Goal: Use online tool/utility: Utilize a website feature to perform a specific function

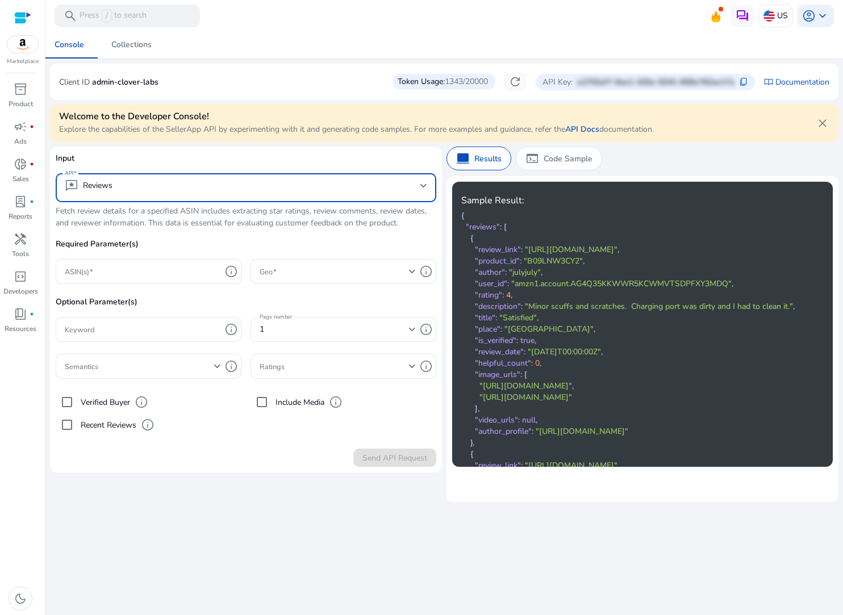
click at [177, 190] on mat-select-trigger "reviews Reviews" at bounding box center [243, 186] width 356 height 14
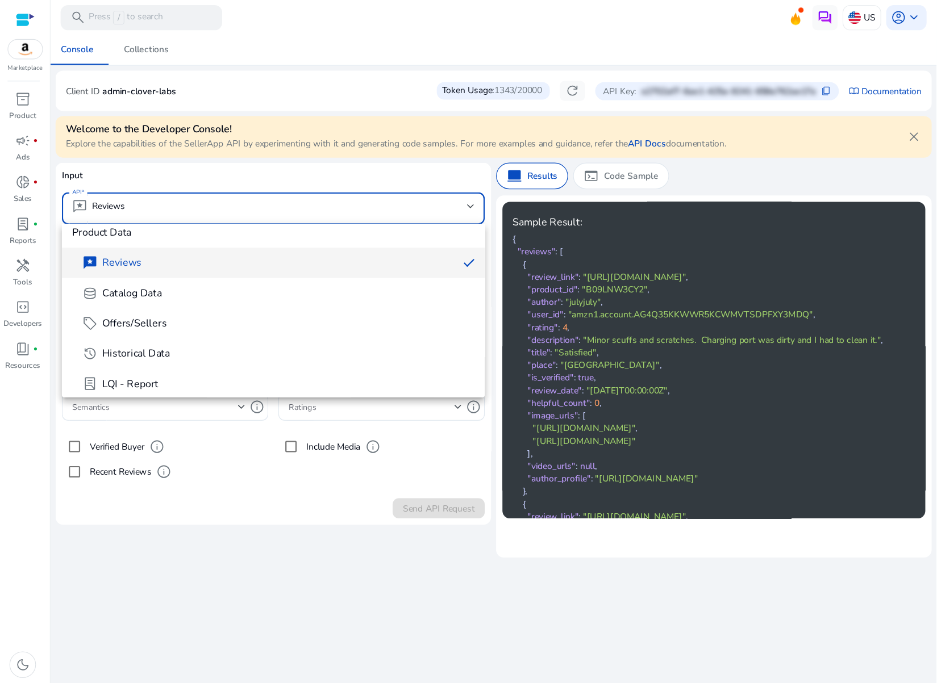
scroll to position [10, 0]
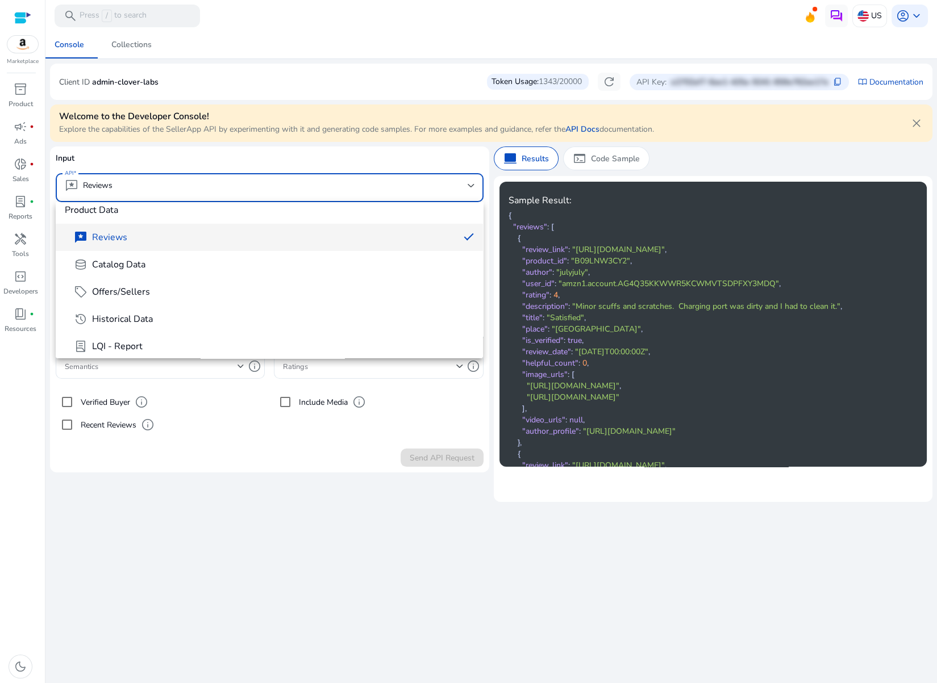
click at [382, 160] on div at bounding box center [468, 341] width 937 height 683
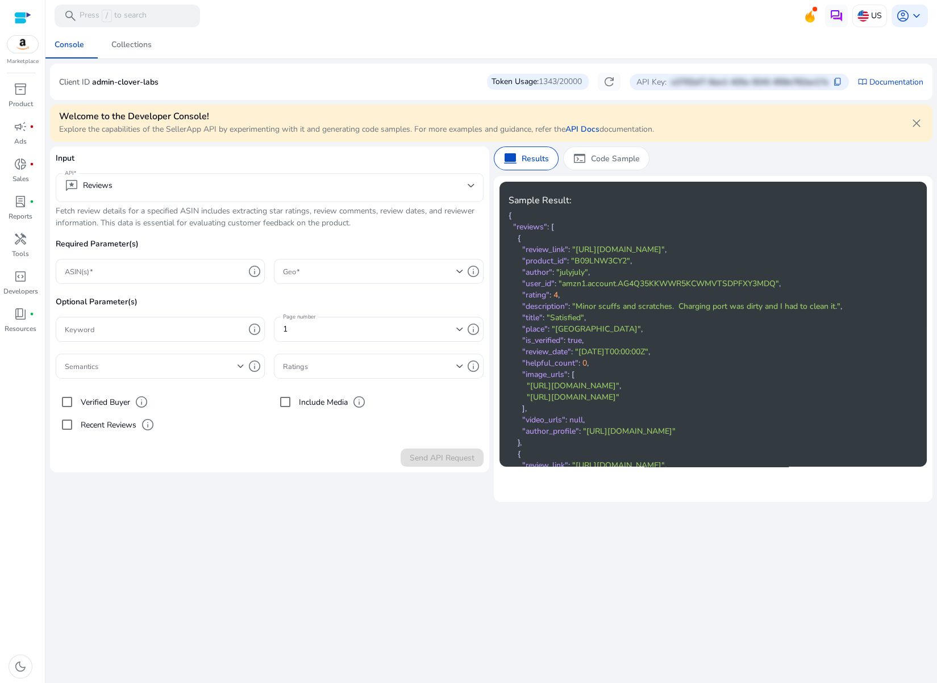
click at [365, 175] on div "reviews Reviews" at bounding box center [270, 187] width 410 height 29
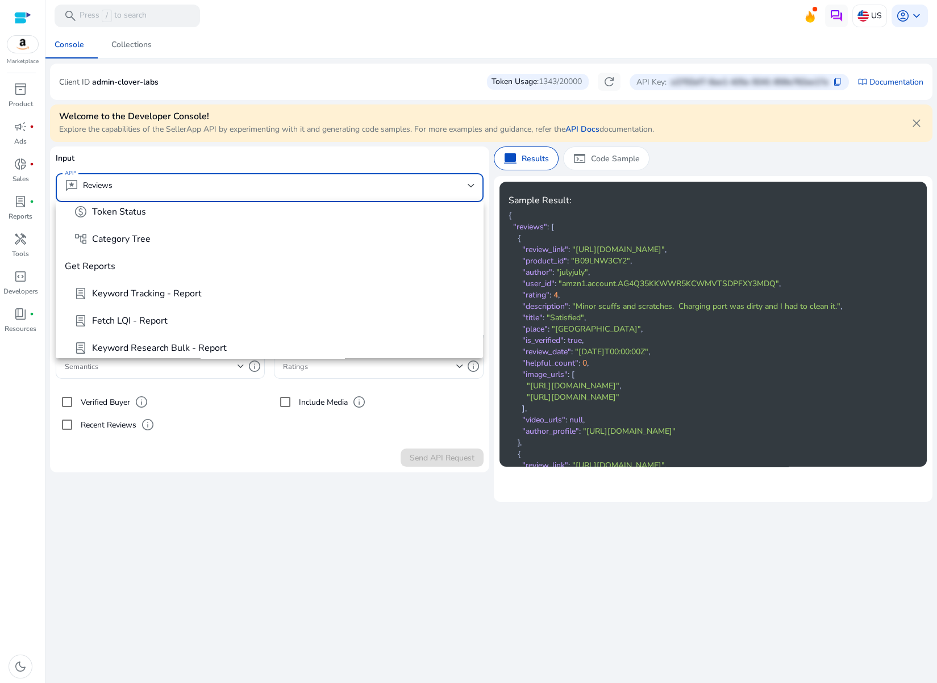
scroll to position [447, 0]
click at [387, 182] on div at bounding box center [468, 341] width 937 height 683
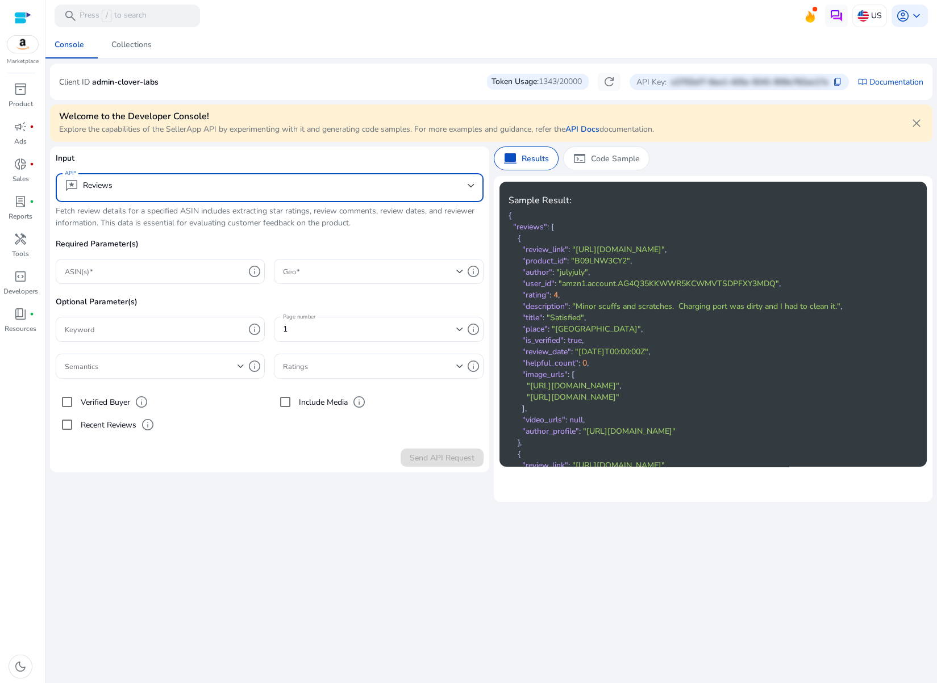
click at [381, 187] on mat-select-trigger "reviews Reviews" at bounding box center [266, 186] width 403 height 14
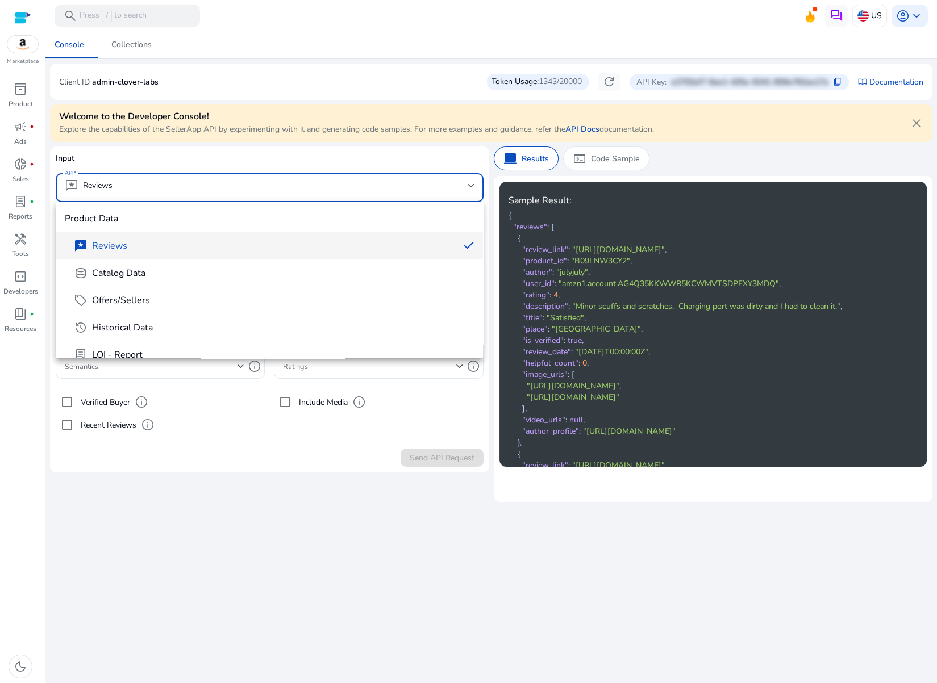
scroll to position [2, 0]
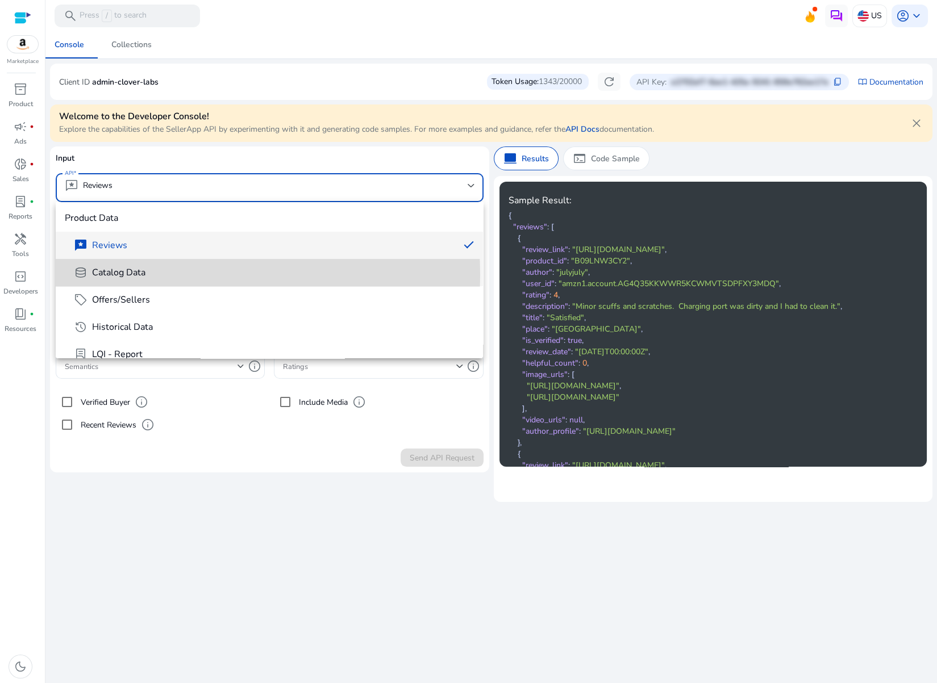
click at [163, 275] on span "database Catalog Data" at bounding box center [274, 273] width 400 height 14
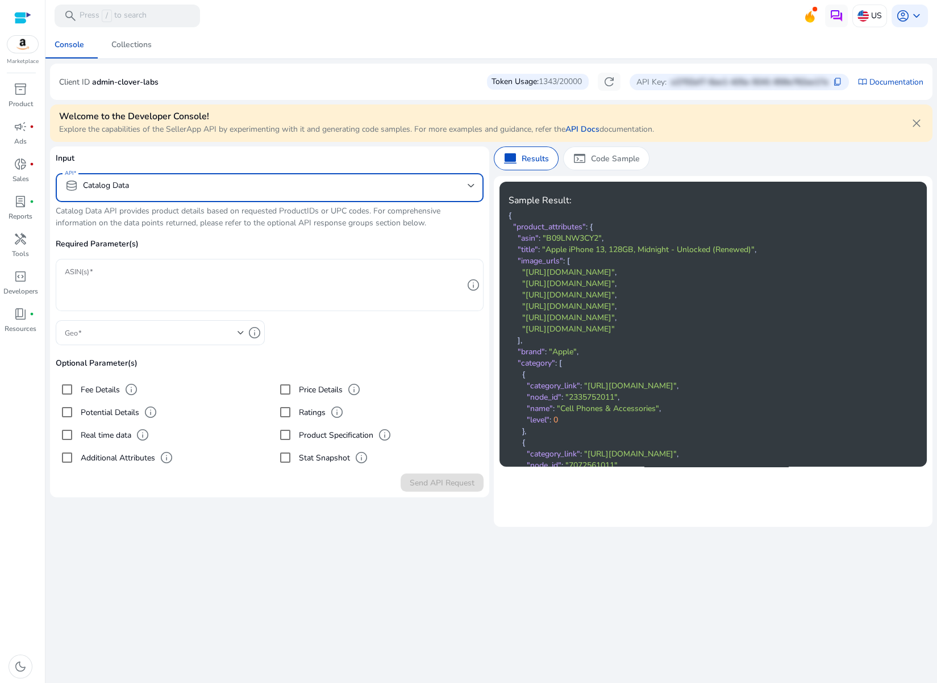
drag, startPoint x: 170, startPoint y: 287, endPoint x: 175, endPoint y: 277, distance: 11.2
click at [173, 281] on textarea "ASIN(s)" at bounding box center [264, 285] width 398 height 41
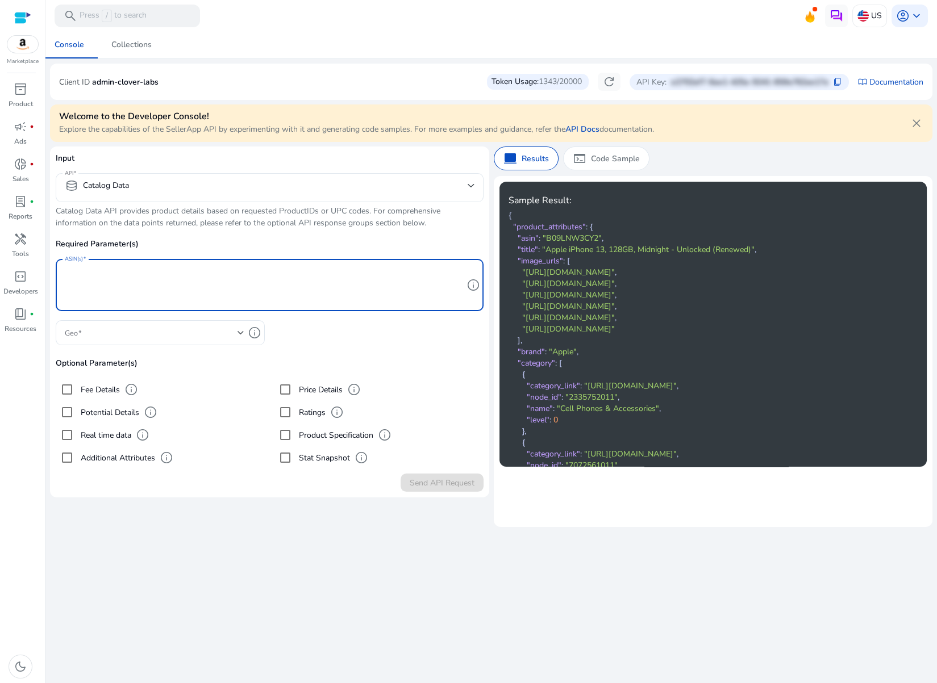
paste textarea "**********"
type textarea "**********"
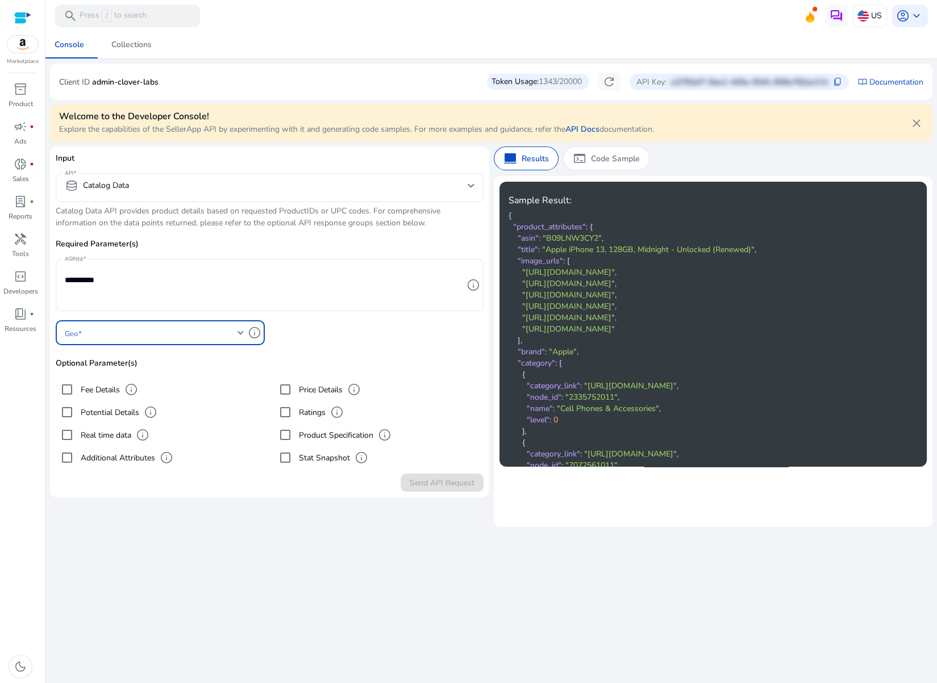
click at [159, 329] on span at bounding box center [151, 333] width 173 height 12
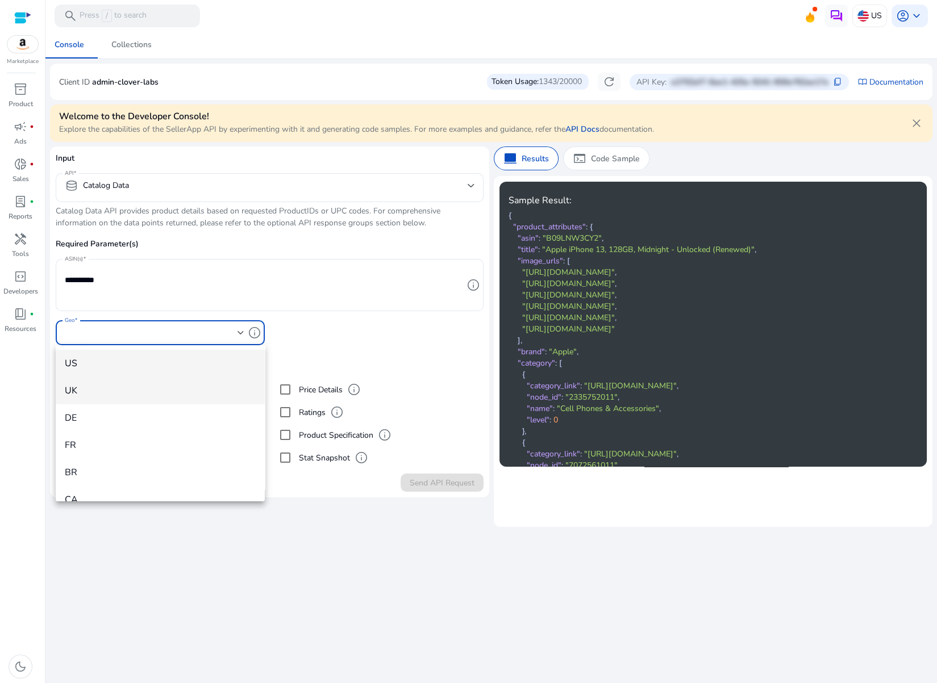
scroll to position [0, 0]
click at [155, 368] on span "US" at bounding box center [160, 363] width 191 height 12
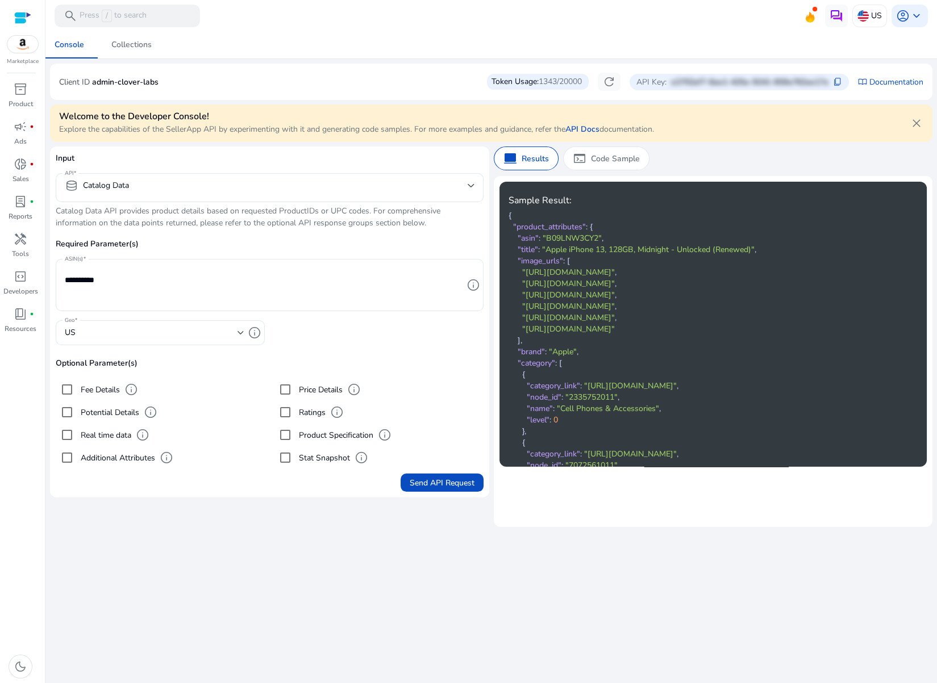
click at [102, 393] on label "Fee Details" at bounding box center [98, 390] width 41 height 12
click at [104, 412] on label "Potential Details" at bounding box center [108, 413] width 61 height 12
click at [106, 430] on label "Real time data" at bounding box center [104, 435] width 53 height 12
click at [151, 410] on span "info" at bounding box center [151, 413] width 14 height 14
click at [138, 458] on label "Additional Attributes" at bounding box center [116, 458] width 77 height 12
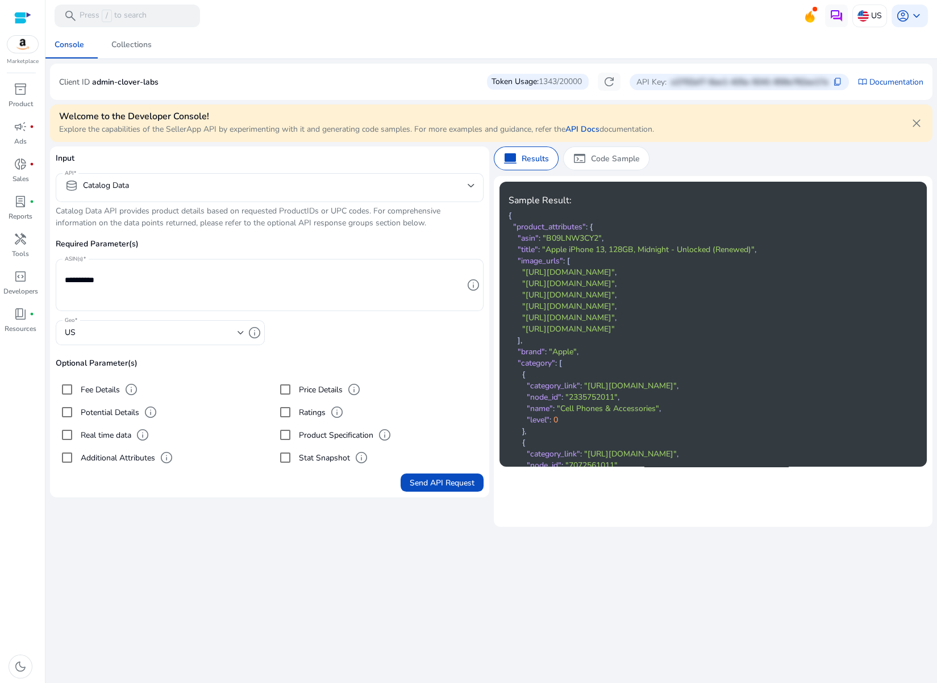
click at [326, 392] on label "Price Details" at bounding box center [320, 390] width 46 height 12
click at [309, 413] on label "Ratings" at bounding box center [311, 413] width 29 height 12
click at [314, 460] on label "Stat Snapshot" at bounding box center [323, 458] width 53 height 12
click at [431, 483] on span "Send API Request" at bounding box center [442, 483] width 65 height 12
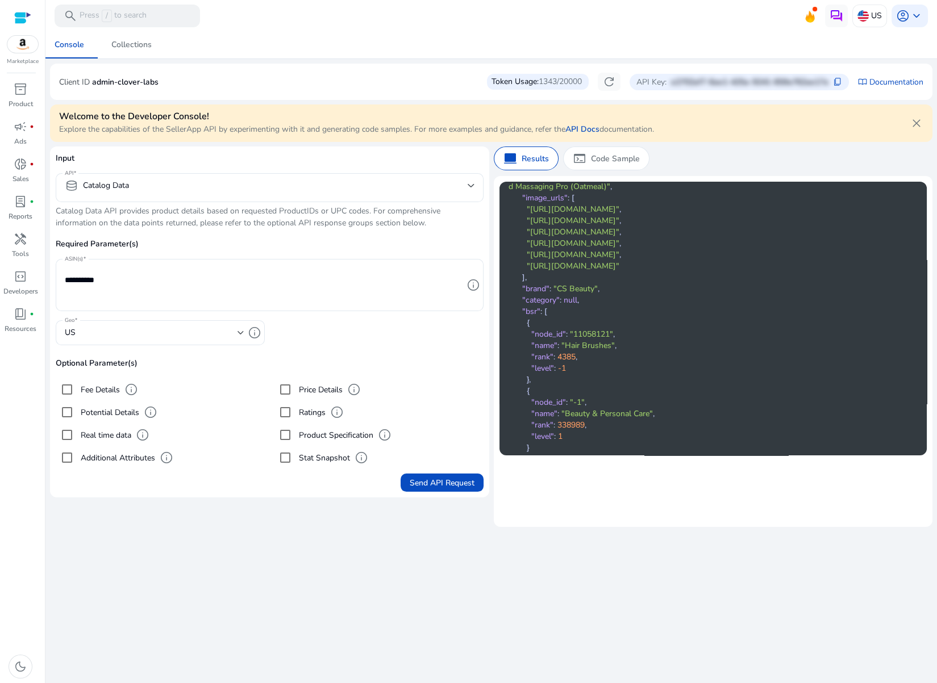
scroll to position [78, 0]
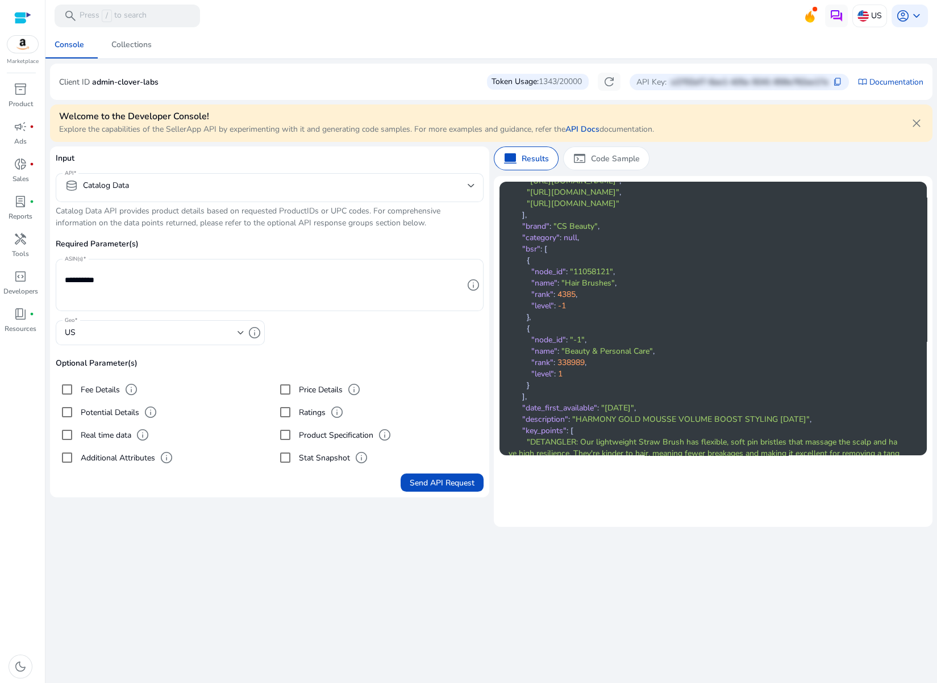
scroll to position [153, 0]
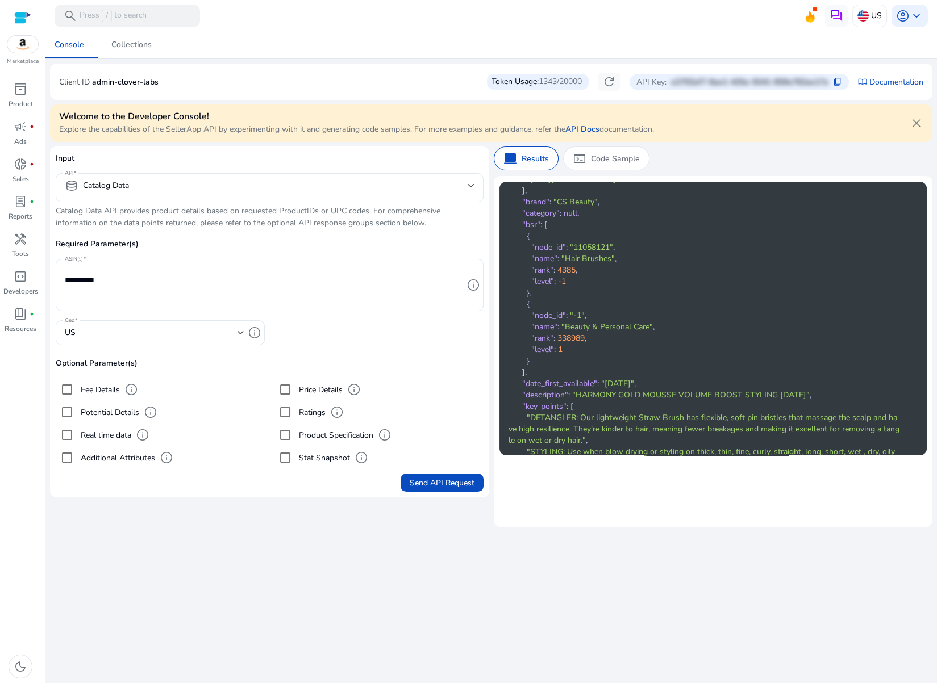
click at [603, 385] on span ""[DATE]"" at bounding box center [617, 383] width 33 height 11
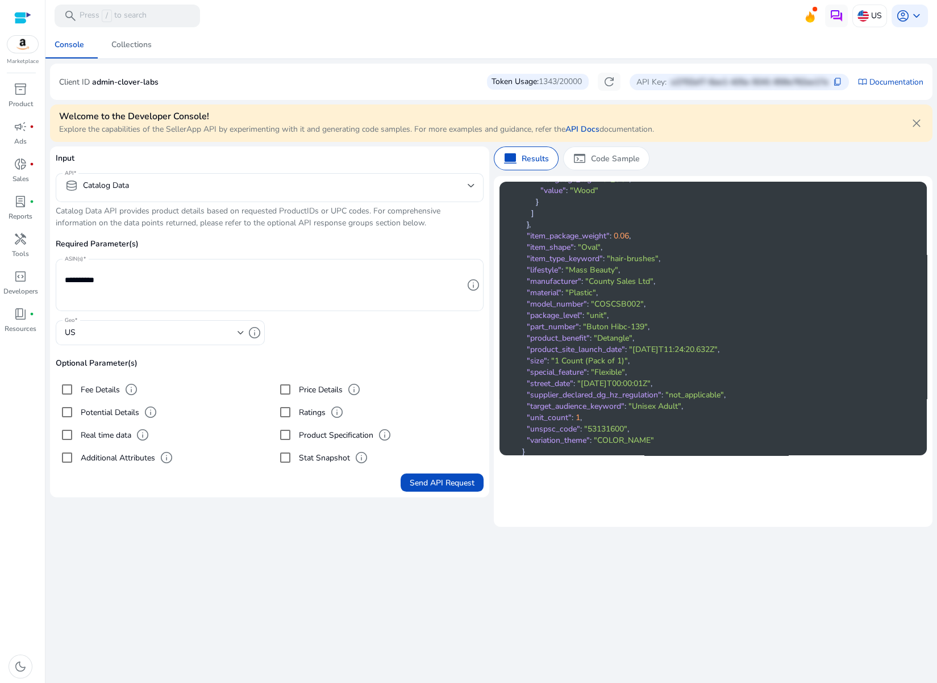
scroll to position [965, 0]
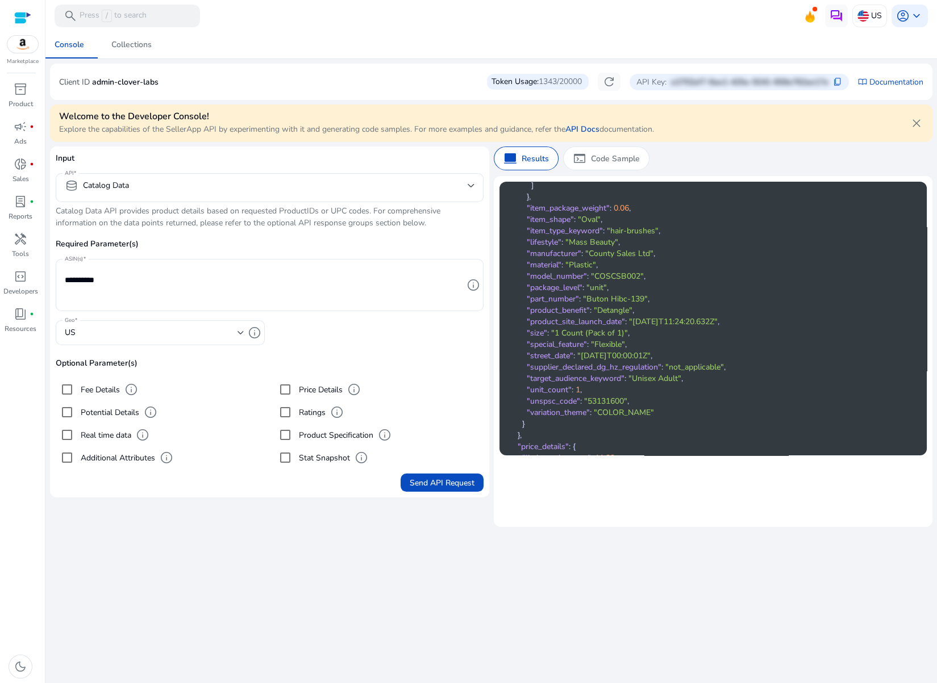
click at [807, 272] on pre "[ { "product_attributes" : { "asin" : "B08QR3SGFB" , "title" : "CS Beauty Eco F…" at bounding box center [703, 21] width 391 height 1591
click at [707, 310] on pre "[ { "product_attributes" : { "asin" : "B08QR3SGFB" , "title" : "CS Beauty Eco F…" at bounding box center [703, 21] width 391 height 1591
click at [611, 374] on span ""target_audience_keyword"" at bounding box center [576, 375] width 98 height 11
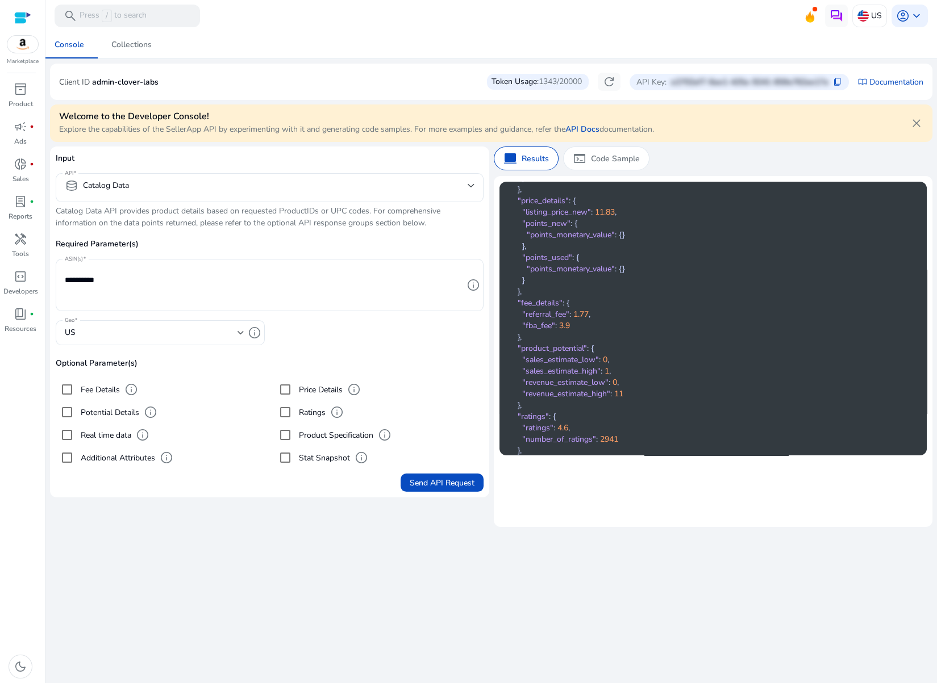
scroll to position [1212, 0]
drag, startPoint x: 666, startPoint y: 388, endPoint x: 655, endPoint y: 390, distance: 11.0
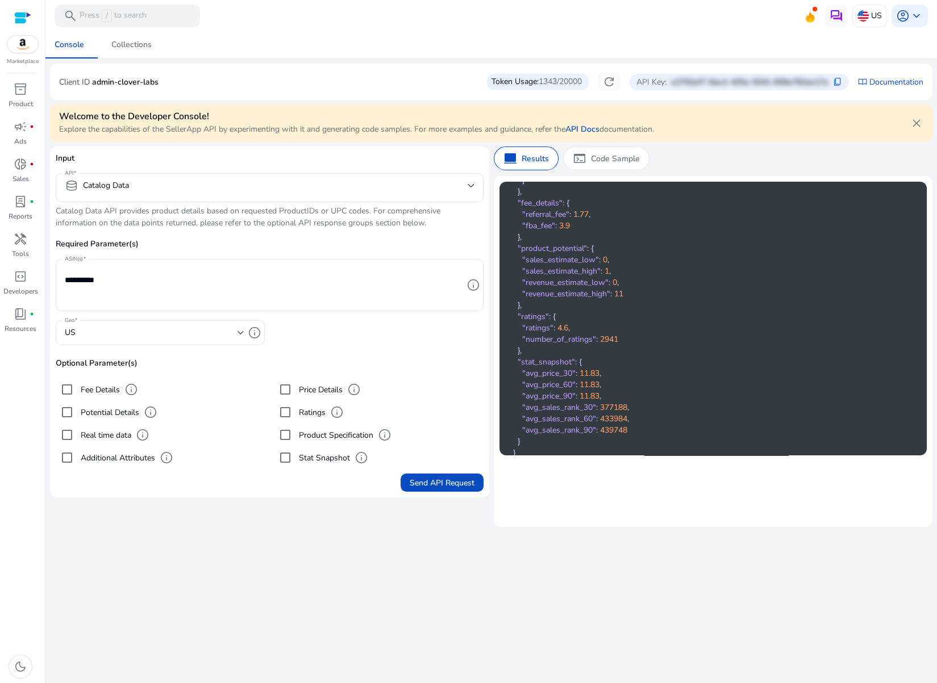
scroll to position [1335, 0]
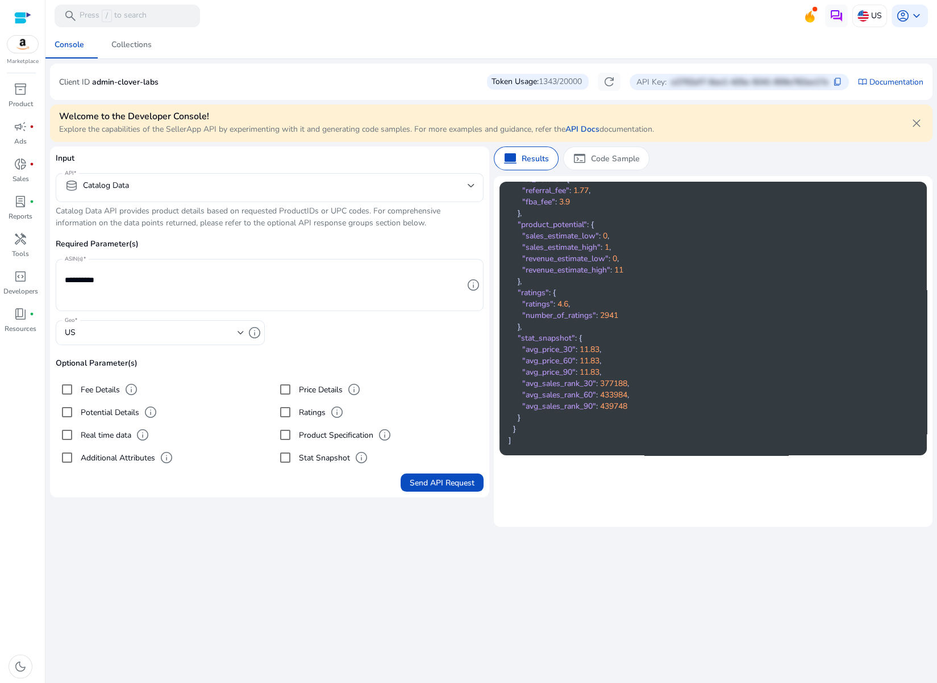
drag, startPoint x: 624, startPoint y: 211, endPoint x: 617, endPoint y: 307, distance: 96.2
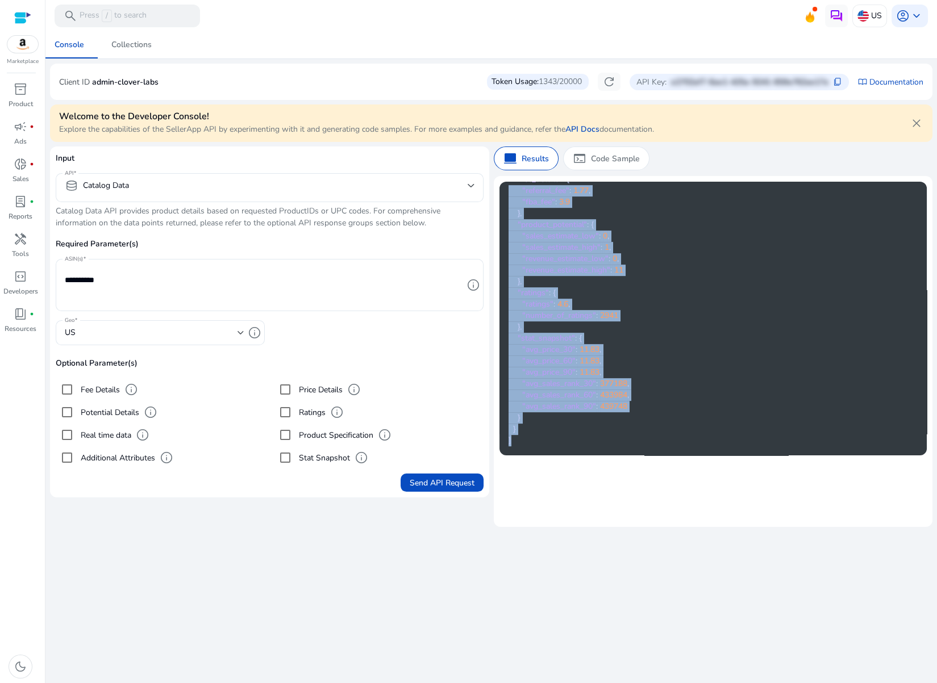
scroll to position [0, 0]
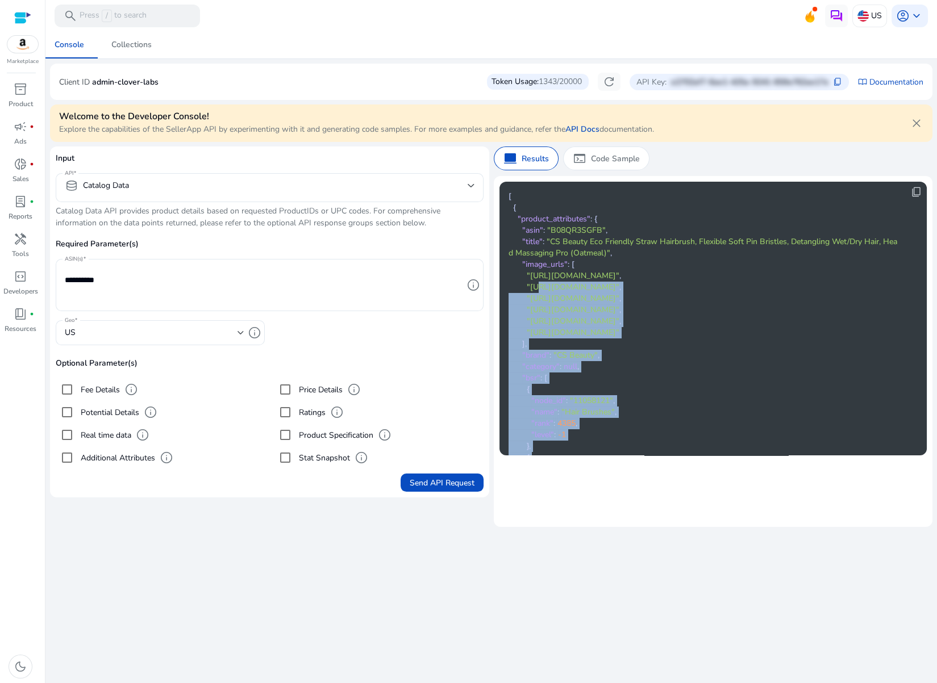
drag, startPoint x: 532, startPoint y: 444, endPoint x: 535, endPoint y: 282, distance: 161.3
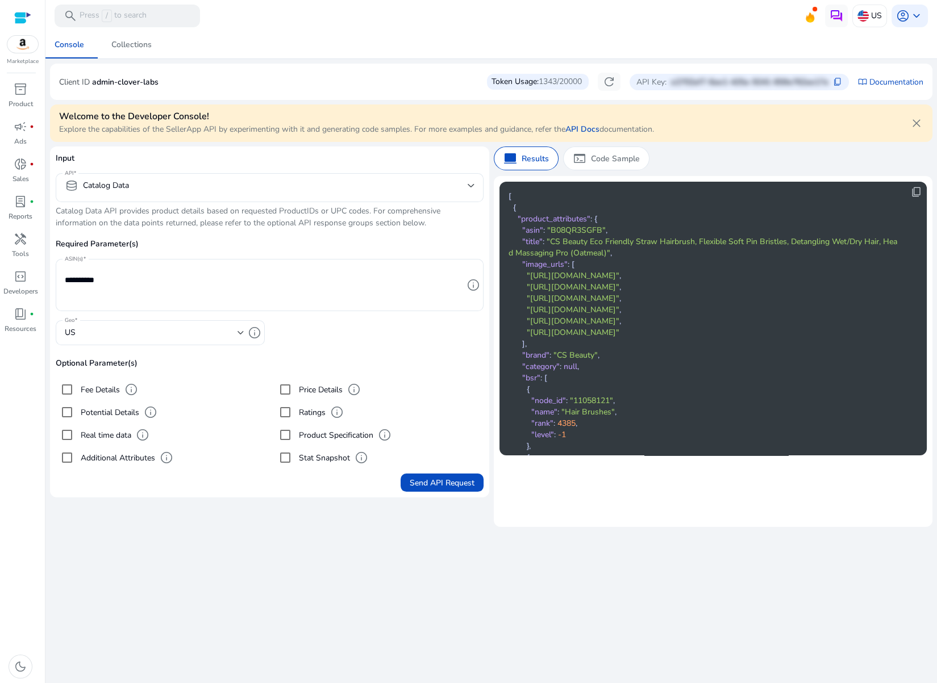
click at [842, 191] on span "content_copy" at bounding box center [916, 191] width 11 height 11
